Goal: Transaction & Acquisition: Purchase product/service

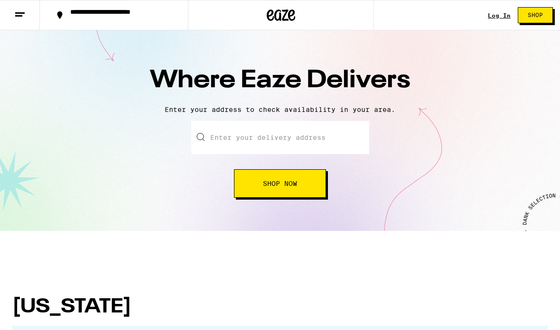
click at [286, 140] on input "text" at bounding box center [280, 137] width 178 height 33
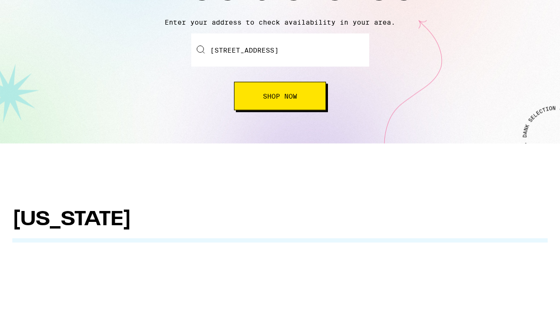
scroll to position [88, 0]
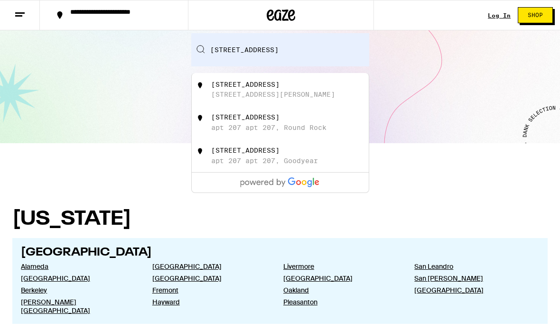
click at [293, 98] on div "[STREET_ADDRESS][PERSON_NAME]" at bounding box center [273, 95] width 124 height 8
type input "[STREET_ADDRESS]"
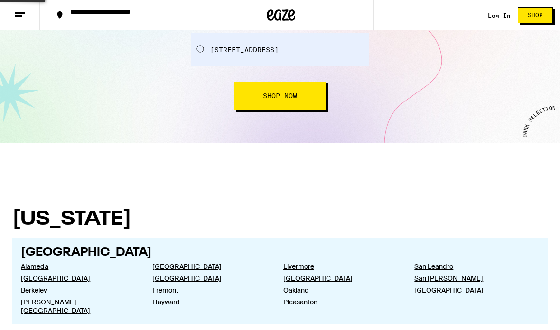
scroll to position [0, 0]
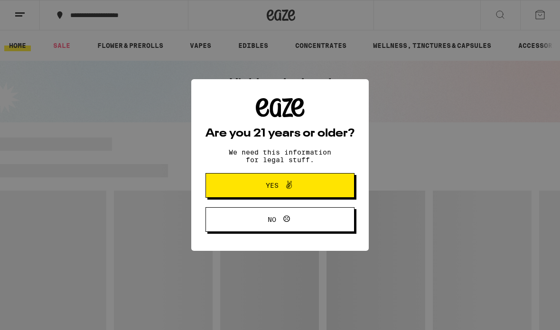
click at [297, 191] on span "Yes" at bounding box center [280, 185] width 72 height 12
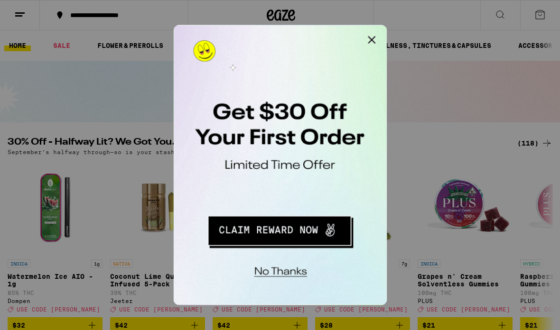
click at [263, 155] on button "Redirect to URL" at bounding box center [238, 151] width 118 height 24
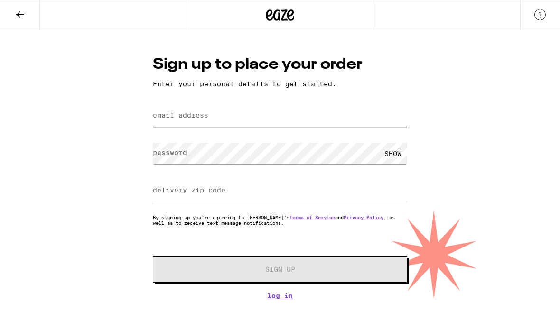
click at [332, 117] on input "email address" at bounding box center [280, 115] width 254 height 21
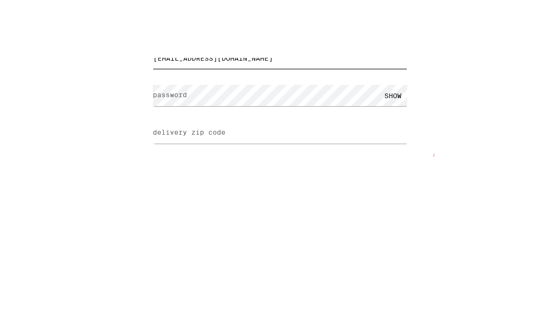
type input "[EMAIL_ADDRESS][DOMAIN_NAME]"
click at [239, 180] on input "delivery zip code" at bounding box center [280, 190] width 254 height 21
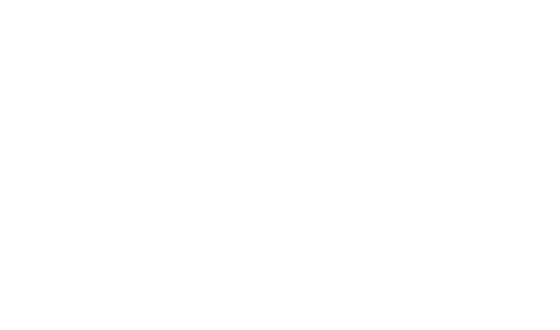
type input "95123"
click at [349, 266] on span "Sign Up" at bounding box center [279, 269] width 189 height 7
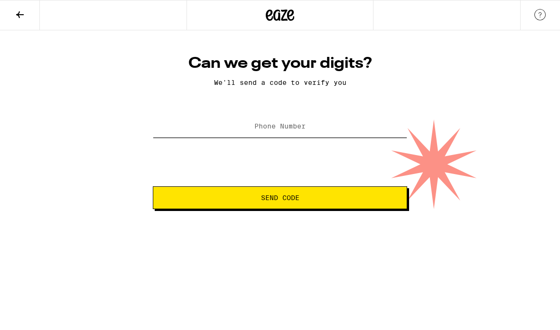
click at [313, 122] on input "Phone Number" at bounding box center [280, 126] width 254 height 21
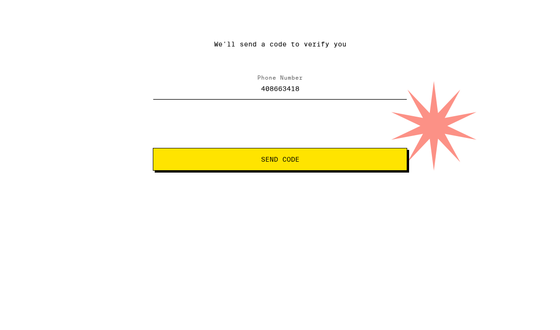
type input "(408) 663-4186"
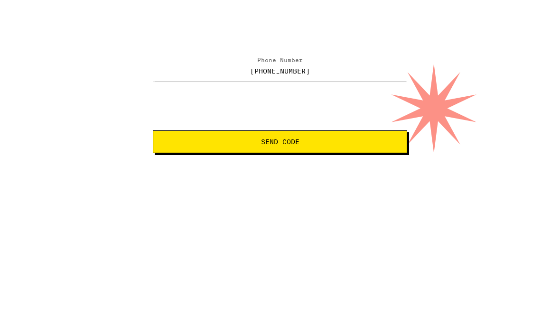
click at [202, 194] on span "Send Code" at bounding box center [280, 197] width 238 height 7
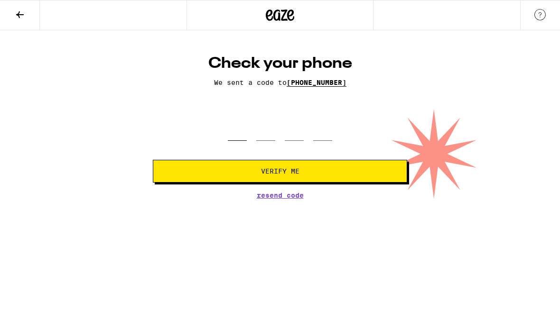
click at [238, 135] on input "tel" at bounding box center [237, 127] width 19 height 28
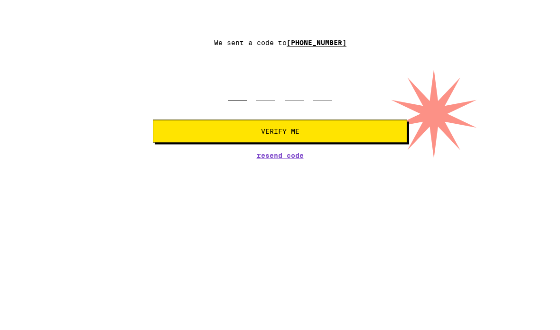
type input "5"
type input "6"
type input "7"
type input "1"
click at [178, 160] on button "Verify Me" at bounding box center [280, 171] width 254 height 23
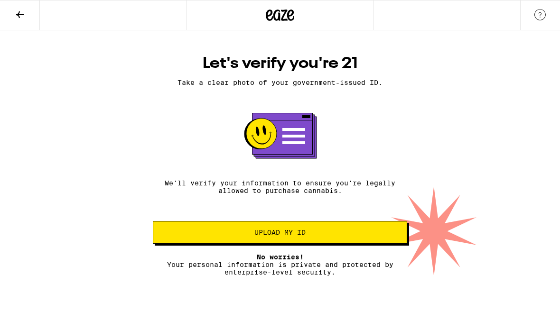
click at [205, 235] on span "Upload my ID" at bounding box center [280, 232] width 238 height 7
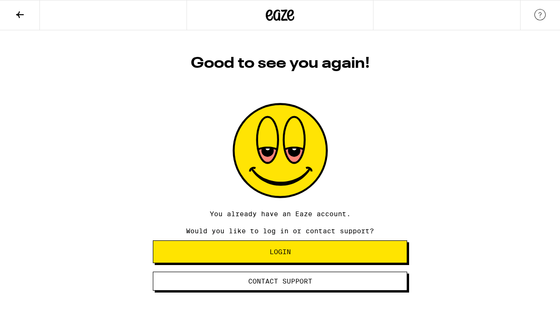
click at [376, 261] on button "Login" at bounding box center [280, 251] width 254 height 23
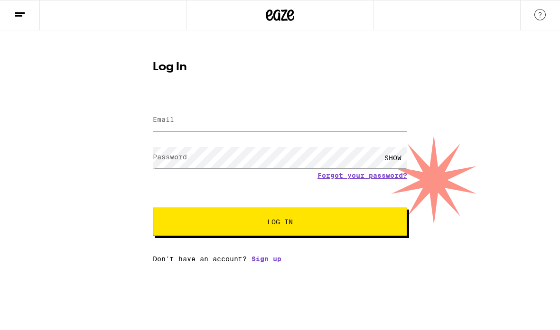
click at [304, 113] on input "Email" at bounding box center [280, 120] width 254 height 21
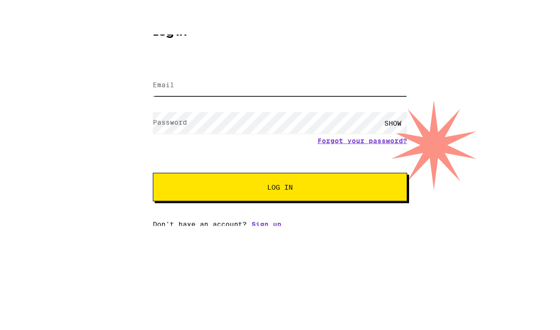
type input "btbutani@gmail.com"
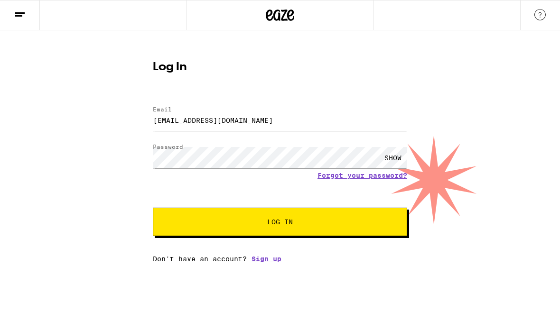
click at [386, 223] on button "Log In" at bounding box center [280, 222] width 254 height 28
